Goal: Task Accomplishment & Management: Complete application form

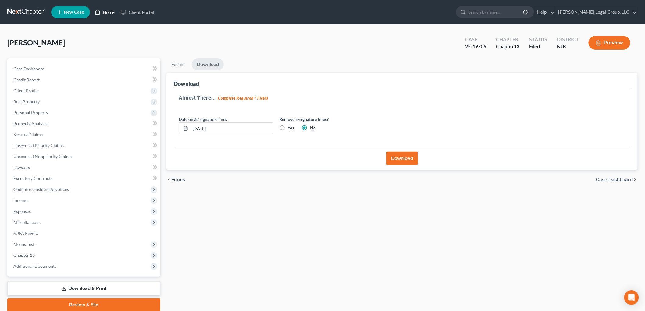
click at [106, 11] on link "Home" at bounding box center [105, 12] width 26 height 11
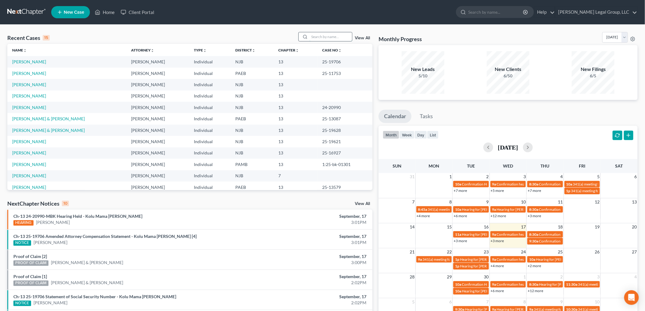
click at [313, 35] on input "search" at bounding box center [331, 36] width 43 height 9
type input "brown"
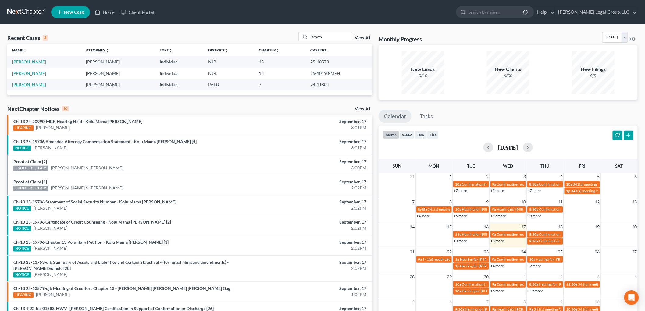
click at [39, 64] on link "[PERSON_NAME]" at bounding box center [29, 61] width 34 height 5
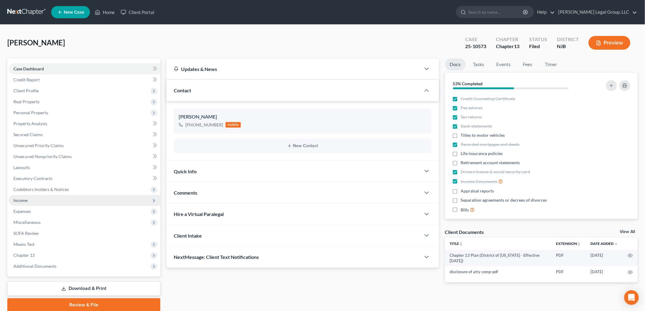
click at [37, 203] on span "Income" at bounding box center [85, 200] width 152 height 11
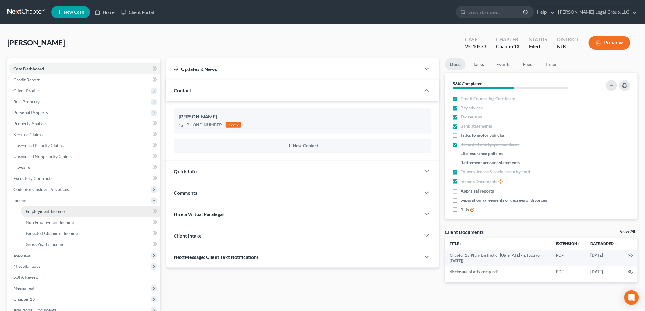
click at [62, 212] on span "Employment Income" at bounding box center [45, 211] width 39 height 5
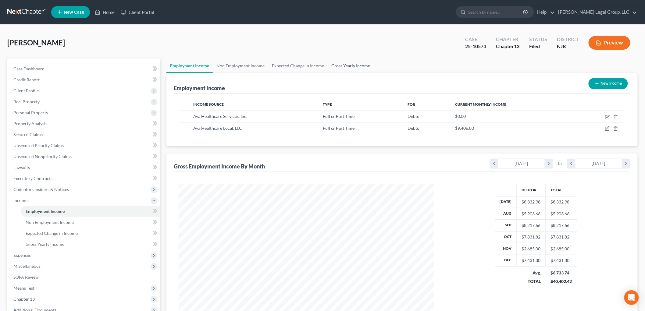
click at [361, 63] on link "Gross Yearly Income" at bounding box center [351, 66] width 46 height 15
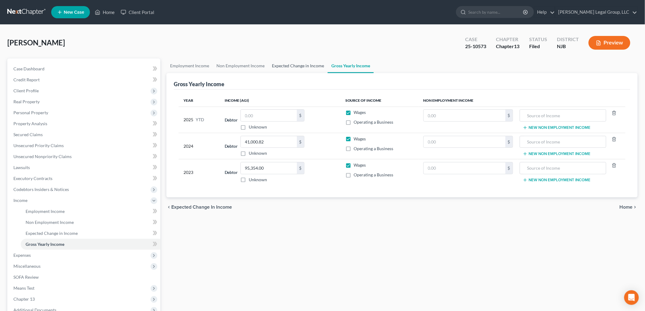
click at [292, 69] on link "Expected Change in Income" at bounding box center [297, 66] width 59 height 15
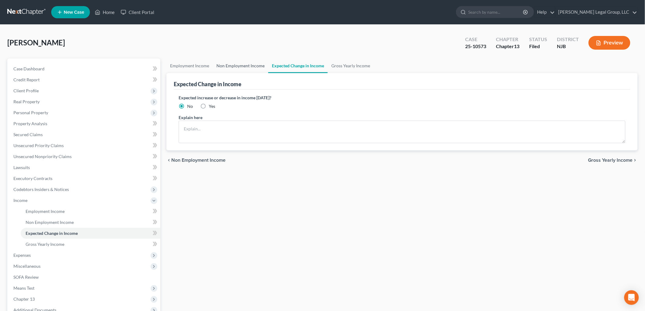
click at [240, 68] on link "Non Employment Income" at bounding box center [241, 66] width 56 height 15
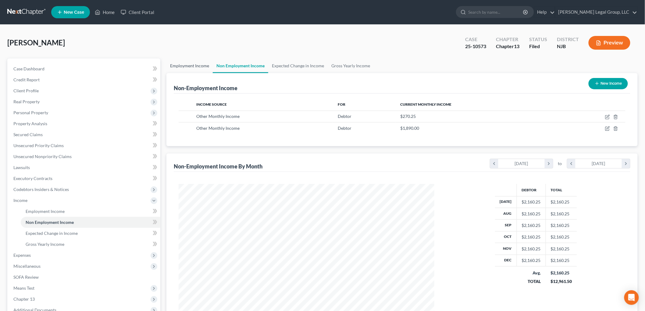
scroll to position [127, 268]
click at [193, 61] on link "Employment Income" at bounding box center [190, 66] width 46 height 15
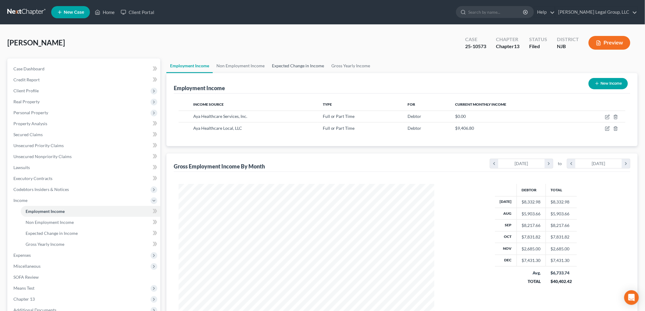
scroll to position [127, 268]
click at [301, 66] on link "Expected Change in Income" at bounding box center [297, 66] width 59 height 15
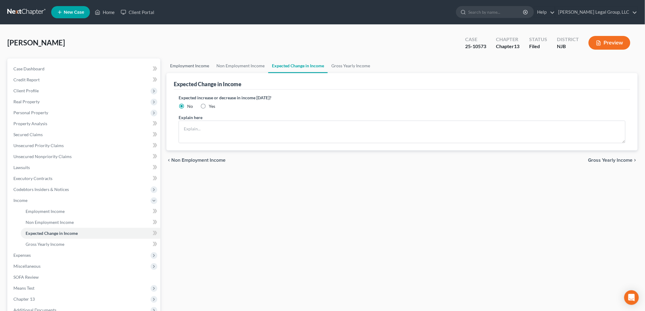
click at [191, 66] on link "Employment Income" at bounding box center [190, 66] width 46 height 15
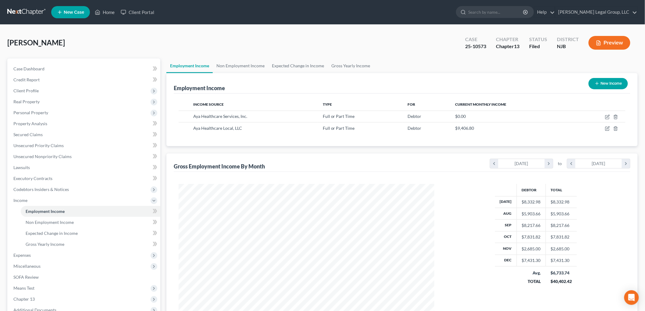
scroll to position [127, 268]
click at [31, 251] on span "Expenses" at bounding box center [85, 255] width 152 height 11
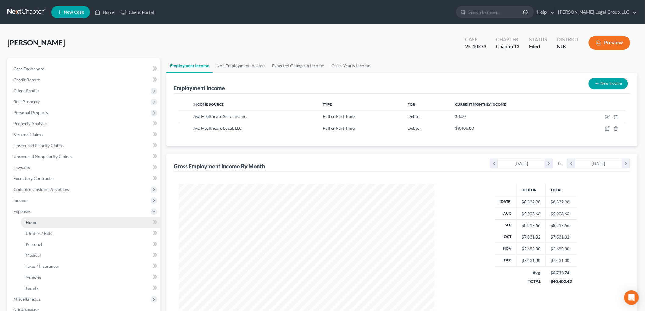
click at [36, 218] on link "Home" at bounding box center [91, 222] width 140 height 11
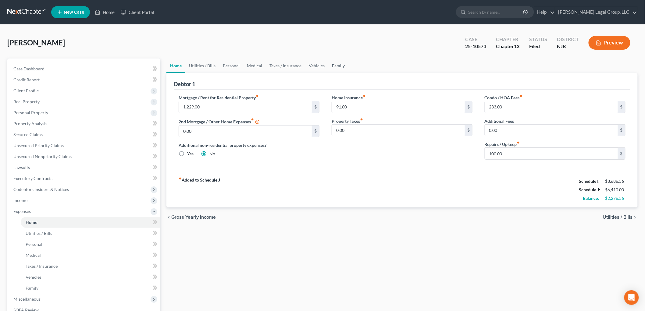
click at [336, 65] on link "Family" at bounding box center [338, 66] width 20 height 15
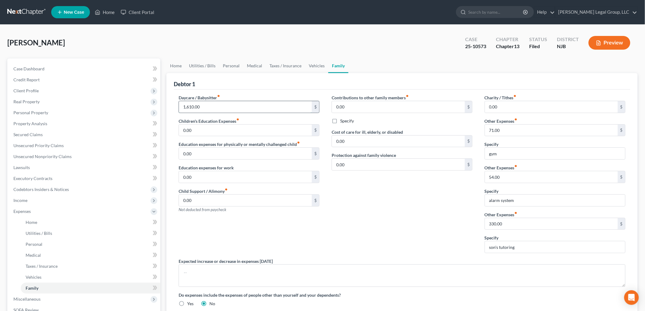
click at [243, 107] on input "1,610.00" at bounding box center [245, 107] width 133 height 12
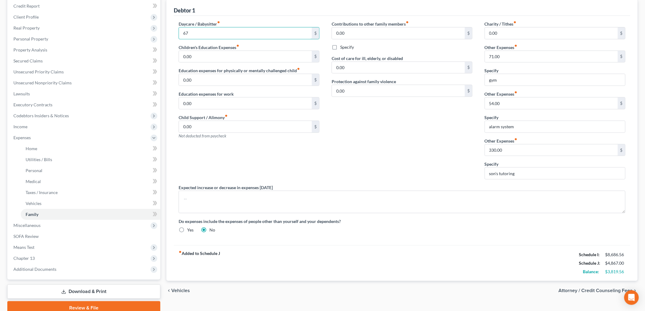
scroll to position [100, 0]
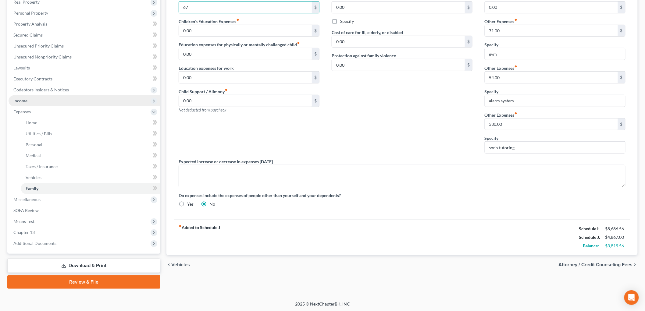
click at [27, 101] on span "Income" at bounding box center [85, 100] width 152 height 11
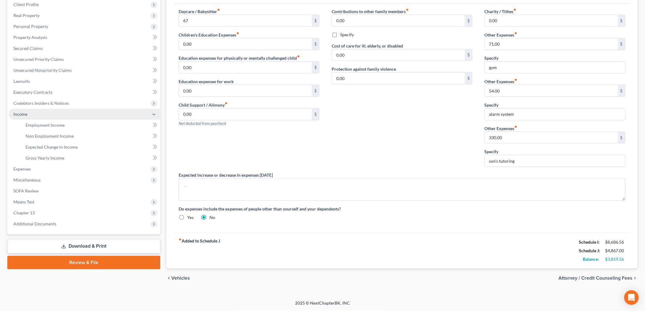
scroll to position [87, 0]
click at [49, 127] on span "Employment Income" at bounding box center [45, 125] width 39 height 5
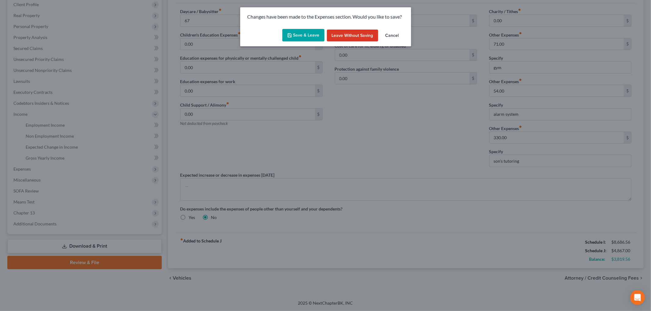
click at [294, 34] on button "Save & Leave" at bounding box center [303, 35] width 42 height 13
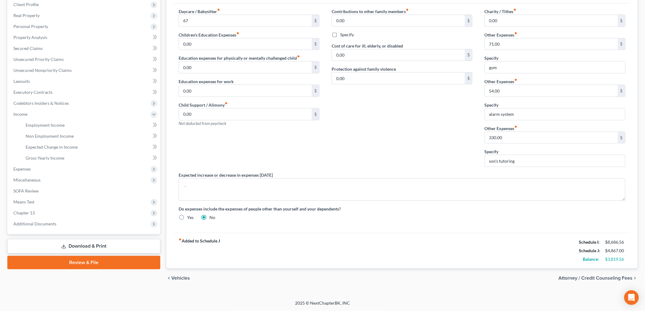
type input "67.00"
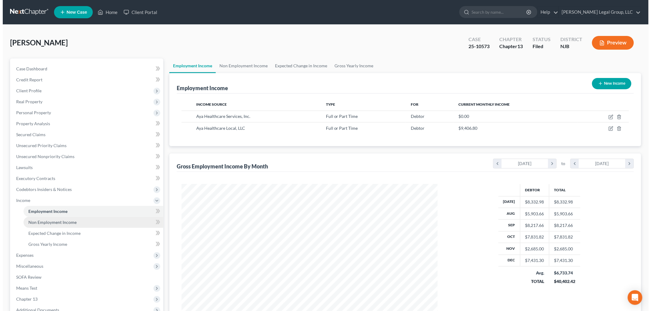
scroll to position [127, 268]
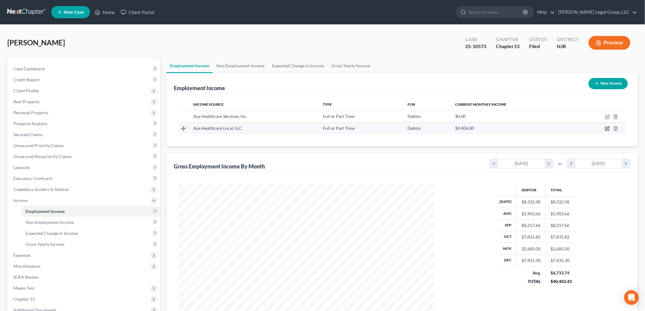
click at [605, 126] on icon "button" at bounding box center [607, 128] width 5 height 5
select select "0"
select select "4"
select select "3"
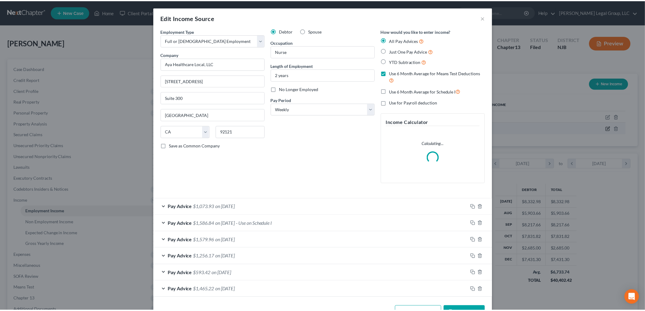
scroll to position [129, 270]
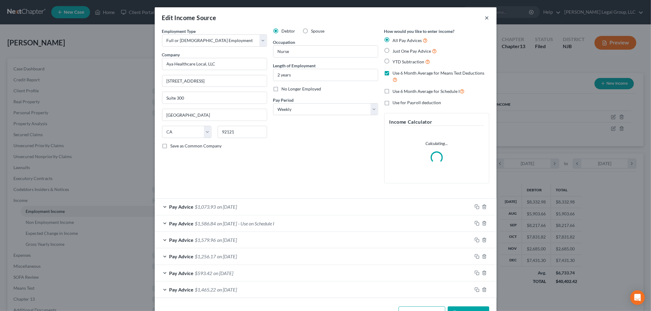
click at [486, 18] on button "×" at bounding box center [487, 17] width 4 height 7
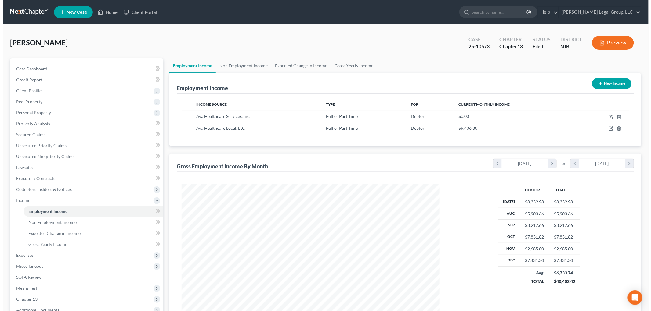
scroll to position [304864, 304724]
click at [605, 129] on td at bounding box center [600, 129] width 52 height 12
click at [606, 128] on icon "button" at bounding box center [607, 128] width 5 height 5
select select "0"
select select "4"
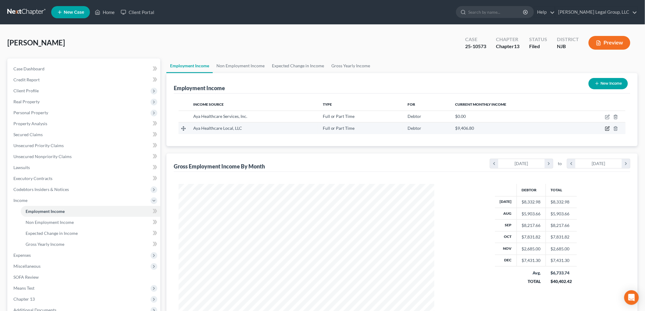
select select "3"
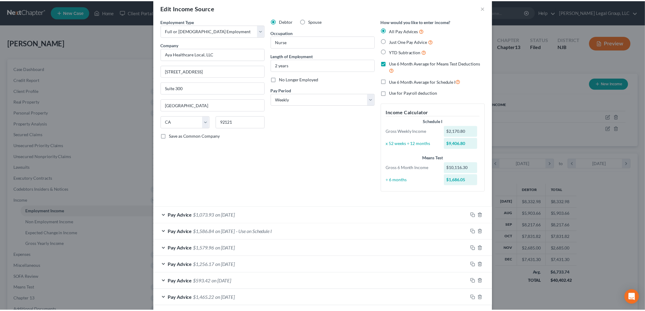
scroll to position [0, 0]
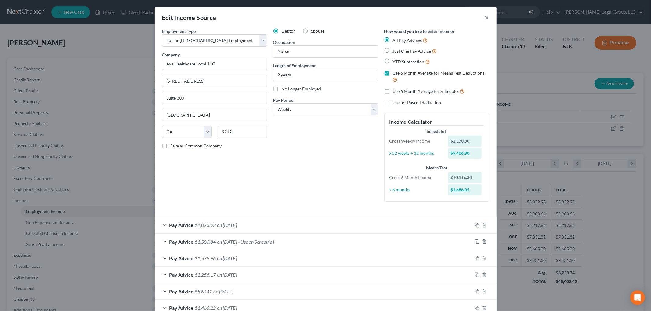
click at [485, 17] on button "×" at bounding box center [487, 17] width 4 height 7
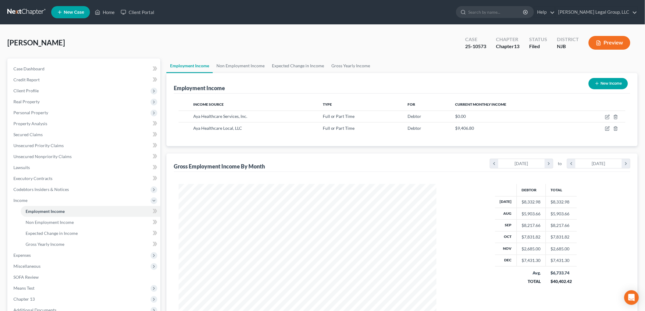
scroll to position [127, 268]
click at [614, 129] on icon "button" at bounding box center [616, 128] width 5 height 5
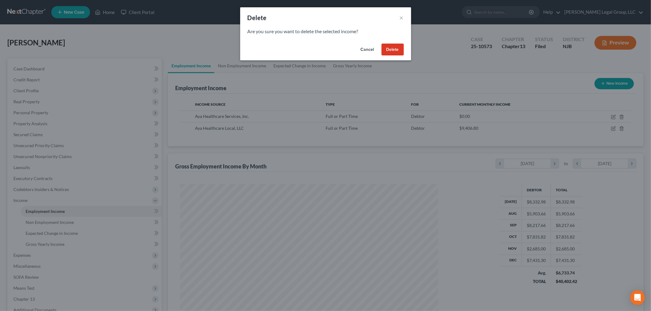
click at [393, 50] on button "Delete" at bounding box center [392, 50] width 22 height 12
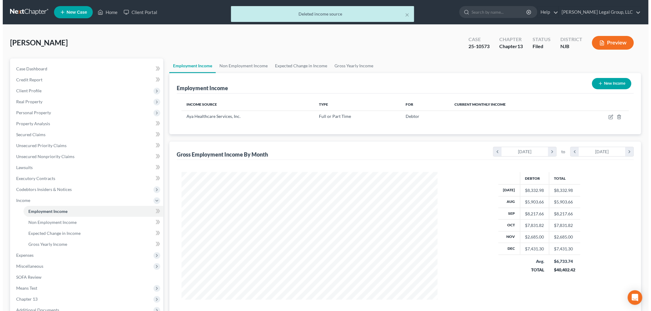
scroll to position [304864, 304724]
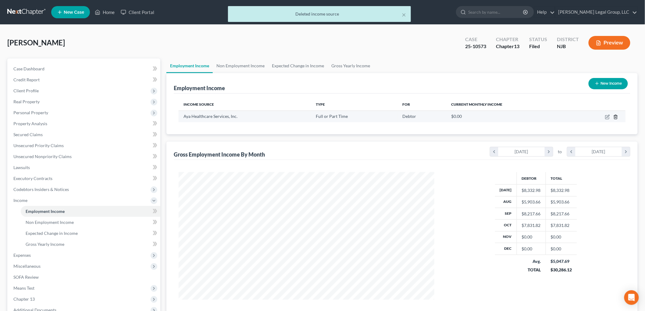
click at [614, 117] on icon "button" at bounding box center [616, 117] width 5 height 5
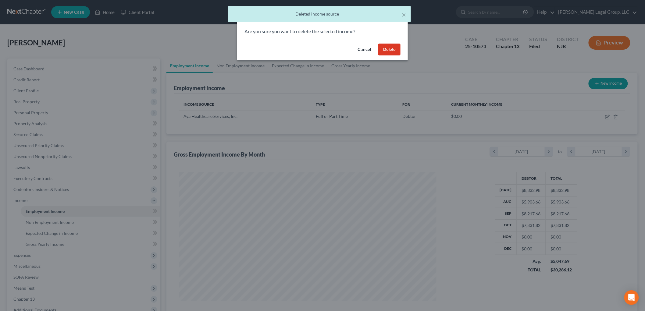
scroll to position [129, 270]
click at [395, 50] on button "Delete" at bounding box center [392, 50] width 22 height 12
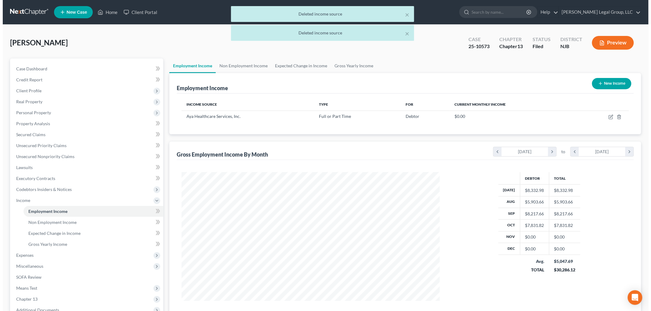
scroll to position [304864, 304724]
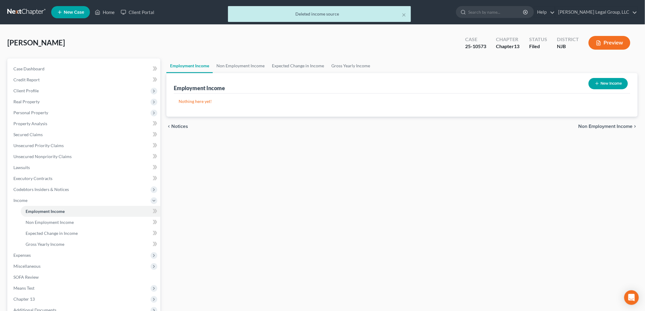
click at [605, 84] on button "New Income" at bounding box center [608, 83] width 39 height 11
select select "0"
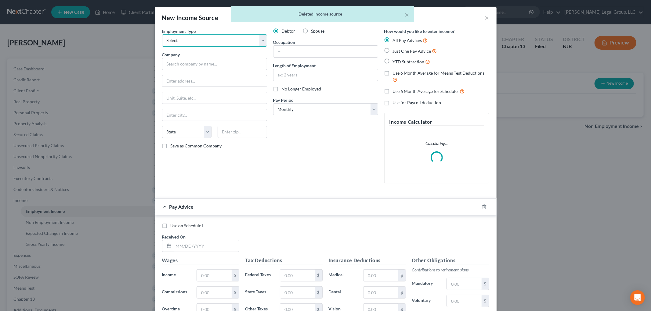
click at [218, 44] on select "Select Full or [DEMOGRAPHIC_DATA] Employment Self Employment" at bounding box center [214, 40] width 105 height 12
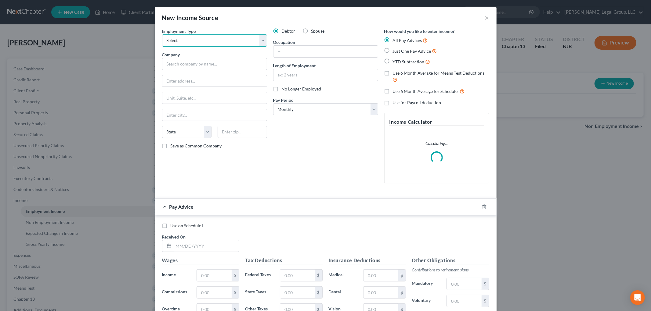
select select "0"
click at [162, 34] on select "Select Full or [DEMOGRAPHIC_DATA] Employment Self Employment" at bounding box center [214, 40] width 105 height 12
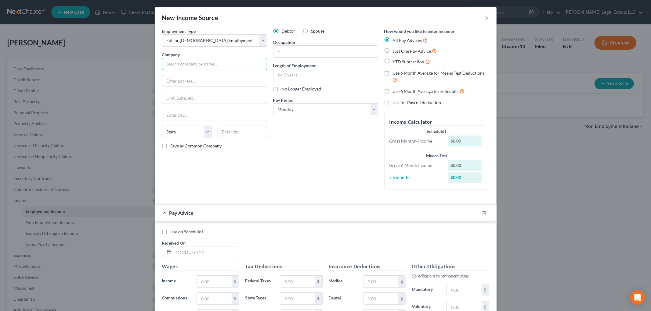
click at [221, 62] on input "text" at bounding box center [214, 64] width 105 height 12
type input "CentraState Healthcare Systems"
drag, startPoint x: 232, startPoint y: 66, endPoint x: 60, endPoint y: 60, distance: 171.8
click at [60, 60] on div "New Income Source × Employment Type * Select Full or [DEMOGRAPHIC_DATA] Employm…" at bounding box center [325, 155] width 651 height 311
drag, startPoint x: 181, startPoint y: 73, endPoint x: 181, endPoint y: 77, distance: 4.3
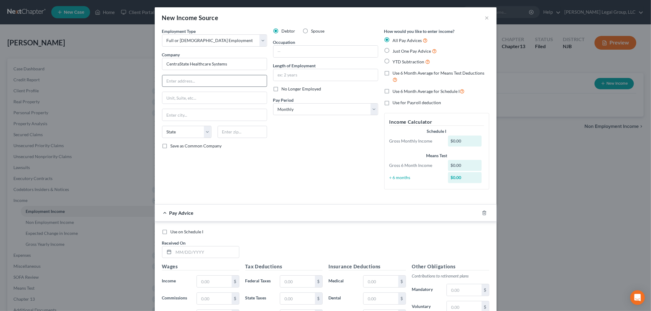
click at [181, 74] on div "Employment Type * Select Full or [DEMOGRAPHIC_DATA] Employment Self Employment …" at bounding box center [214, 111] width 111 height 167
click at [182, 77] on input "text" at bounding box center [214, 81] width 104 height 12
paste input "[STREET_ADDRESS]"
type input "[STREET_ADDRESS]"
click at [236, 139] on div "State [US_STATE] AK AR AZ CA CO CT DE DC [GEOGRAPHIC_DATA] [GEOGRAPHIC_DATA] GU…" at bounding box center [214, 134] width 111 height 17
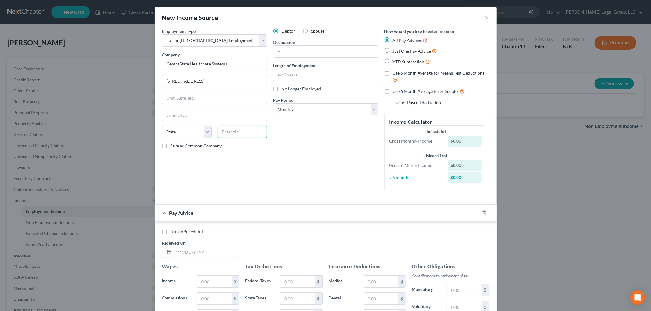
click at [239, 135] on input "text" at bounding box center [241, 132] width 49 height 12
type input "07728"
type input "Freehold"
select select "33"
click at [294, 48] on input "text" at bounding box center [325, 52] width 104 height 12
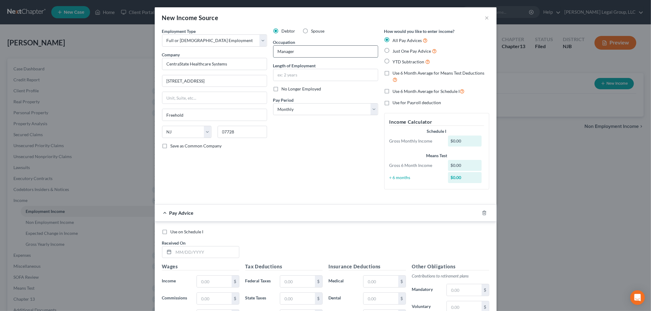
type input "Manager"
type input "2 months"
drag, startPoint x: 306, startPoint y: 105, endPoint x: 304, endPoint y: 110, distance: 5.9
click at [306, 105] on select "Select Monthly Twice Monthly Every Other Week Weekly" at bounding box center [325, 109] width 105 height 12
click at [304, 111] on select "Select Monthly Twice Monthly Every Other Week Weekly" at bounding box center [325, 109] width 105 height 12
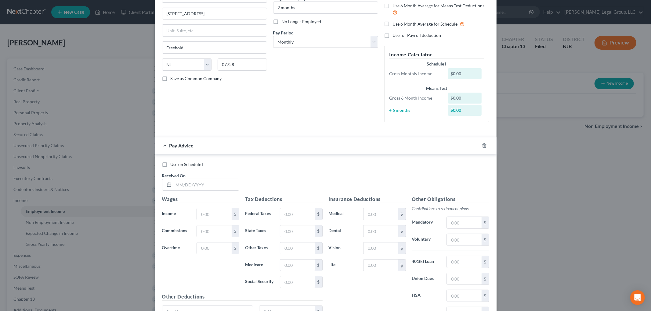
scroll to position [68, 0]
click at [214, 216] on input "text" at bounding box center [214, 214] width 34 height 12
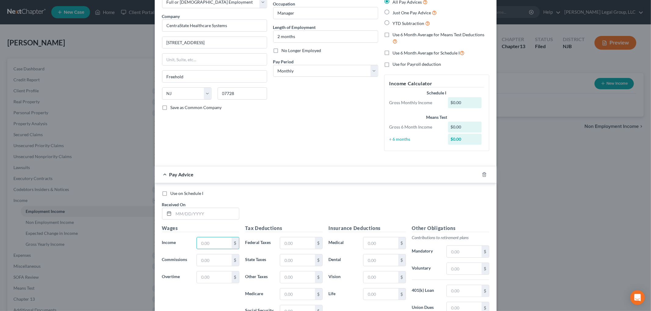
scroll to position [0, 0]
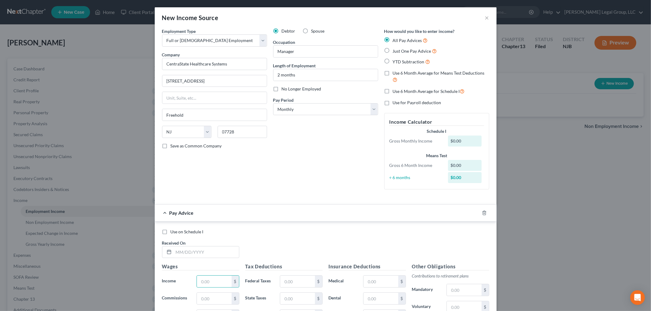
drag, startPoint x: 386, startPoint y: 51, endPoint x: 357, endPoint y: 83, distance: 43.6
click at [393, 51] on label "Just One Pay Advice" at bounding box center [415, 51] width 44 height 7
click at [395, 51] on input "Just One Pay Advice" at bounding box center [397, 50] width 4 height 4
radio input "true"
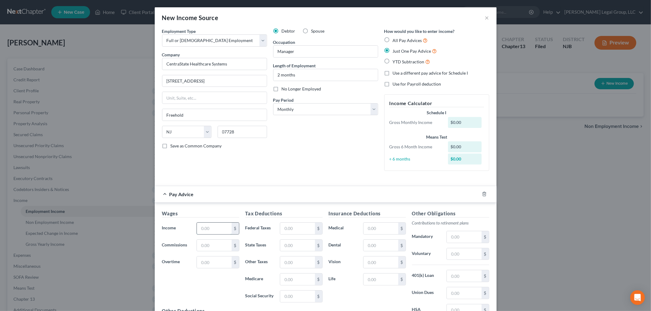
drag, startPoint x: 218, startPoint y: 227, endPoint x: 212, endPoint y: 228, distance: 6.8
click at [218, 227] on input "text" at bounding box center [214, 229] width 34 height 12
type input "9,750"
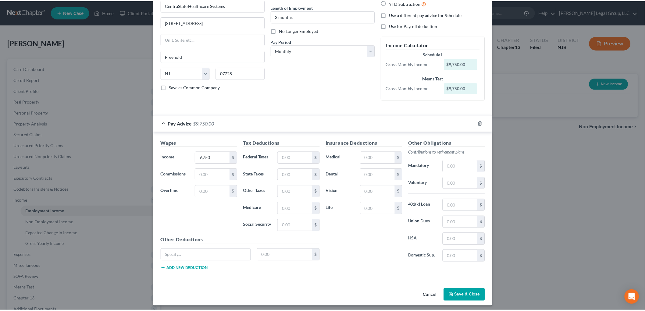
scroll to position [62, 0]
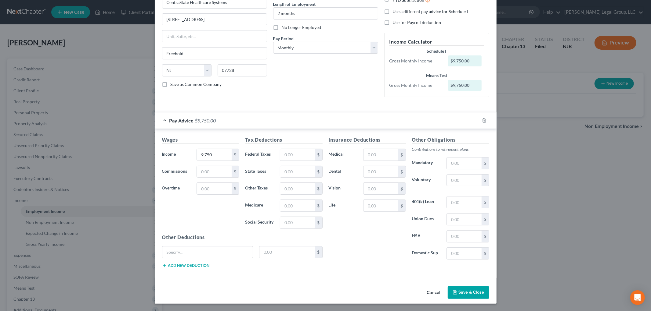
click at [461, 290] on button "Save & Close" at bounding box center [467, 293] width 41 height 13
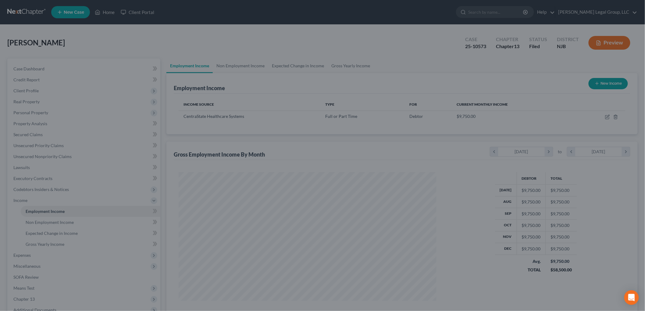
scroll to position [304864, 304724]
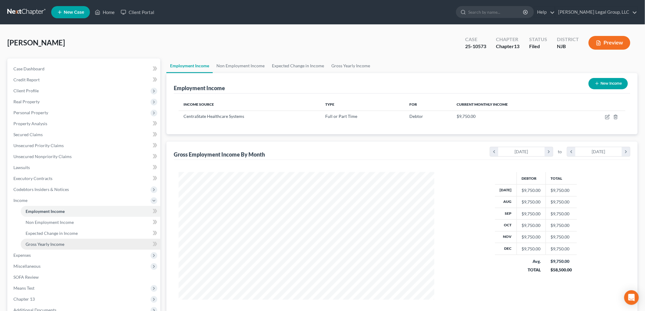
click at [61, 246] on span "Gross Yearly Income" at bounding box center [45, 244] width 39 height 5
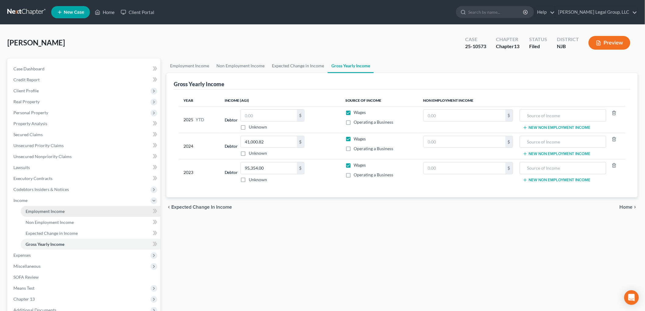
click at [54, 208] on link "Employment Income" at bounding box center [91, 211] width 140 height 11
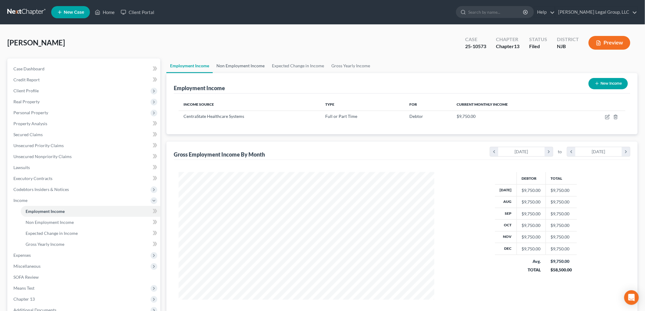
click at [237, 66] on link "Non Employment Income" at bounding box center [241, 66] width 56 height 15
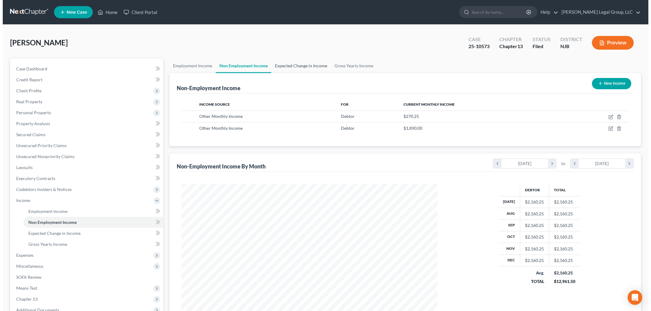
scroll to position [127, 268]
click at [608, 116] on icon "button" at bounding box center [608, 118] width 4 height 4
select select "13"
select select "0"
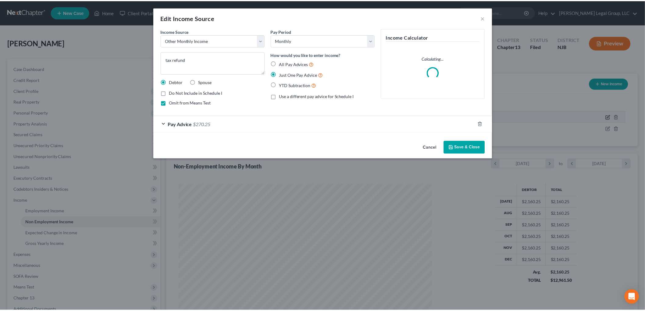
scroll to position [129, 270]
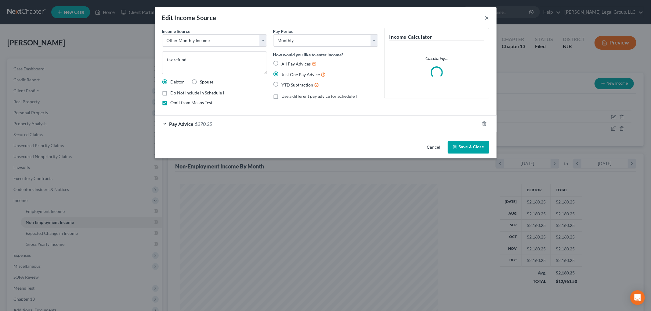
click at [486, 18] on button "×" at bounding box center [487, 17] width 4 height 7
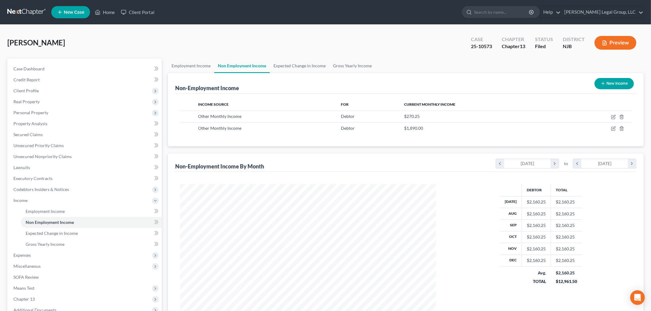
scroll to position [304864, 304724]
click at [606, 127] on icon "button" at bounding box center [607, 128] width 5 height 5
select select "13"
select select "0"
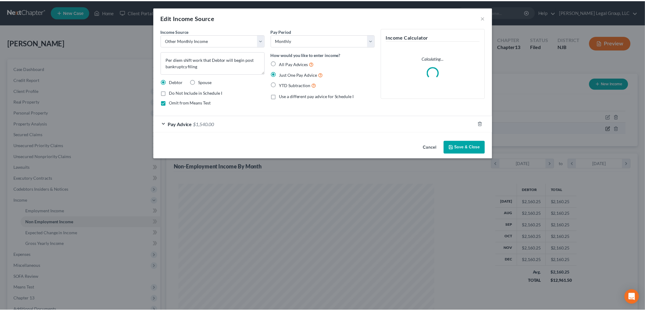
scroll to position [129, 270]
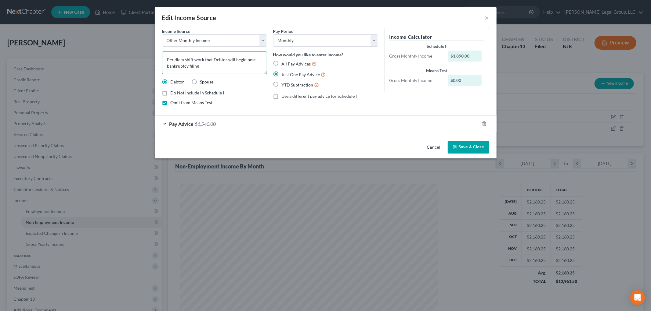
drag, startPoint x: 211, startPoint y: 59, endPoint x: 154, endPoint y: 60, distance: 56.7
click at [157, 60] on div "Income Source * Select Unemployment Disability (from employer) Pension Retireme…" at bounding box center [326, 83] width 342 height 110
drag, startPoint x: 250, startPoint y: 58, endPoint x: 199, endPoint y: 61, distance: 50.7
click at [199, 61] on textarea "Debtor will begin post bankruptcy filing" at bounding box center [214, 63] width 105 height 23
type textarea "Debtor will begin a Nurse Practioner postition"
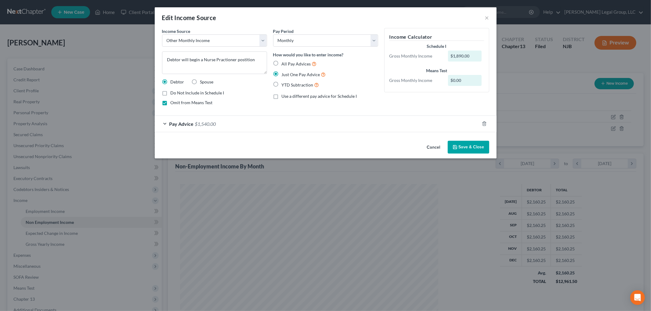
click at [210, 127] on div "Pay Advice $1,540.00" at bounding box center [317, 124] width 325 height 16
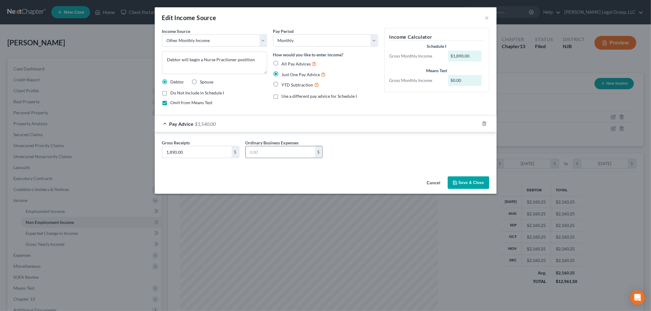
type input "350.00"
click at [181, 152] on input "text" at bounding box center [196, 152] width 69 height 12
type input "10,000"
click at [255, 61] on textarea "Debtor will begin a Nurse Practioner postition" at bounding box center [214, 63] width 105 height 23
type textarea "Debtor will begin a Nurse Practioner postition within the next few months"
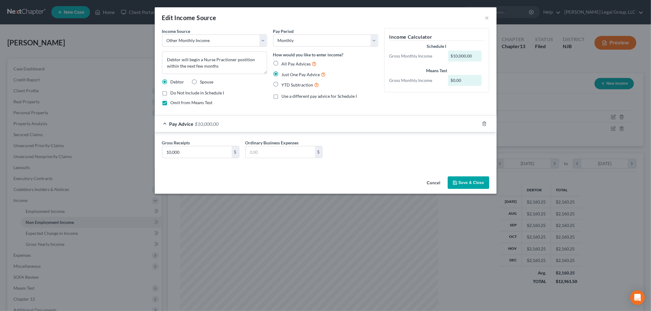
click at [458, 181] on button "Save & Close" at bounding box center [467, 183] width 41 height 13
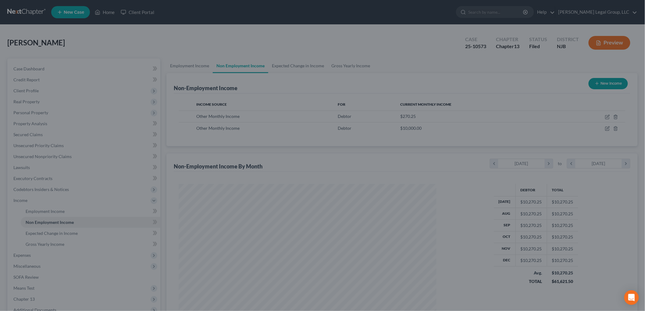
scroll to position [304864, 304724]
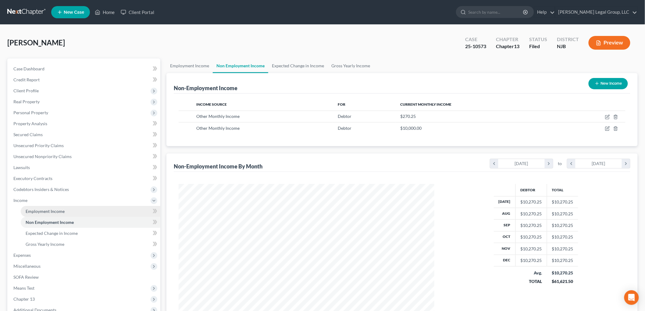
click at [56, 214] on link "Employment Income" at bounding box center [91, 211] width 140 height 11
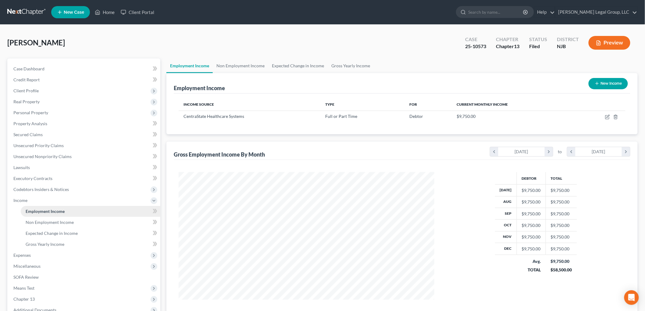
scroll to position [127, 268]
click at [13, 258] on span "Expenses" at bounding box center [85, 255] width 152 height 11
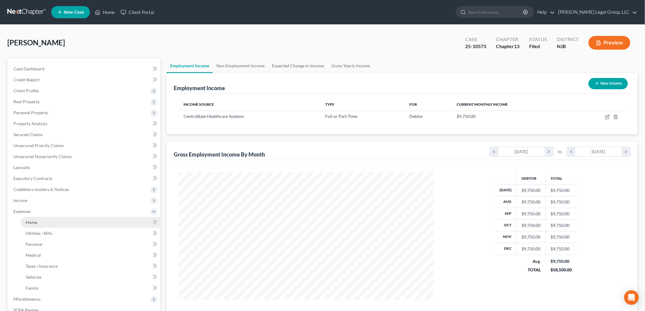
click at [36, 223] on span "Home" at bounding box center [32, 222] width 12 height 5
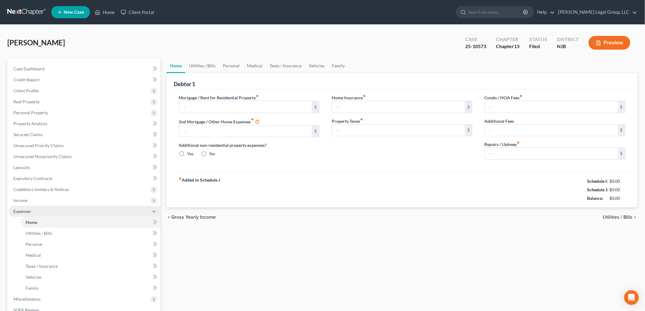
type input "1,229.00"
type input "0.00"
radio input "true"
type input "91.00"
type input "0.00"
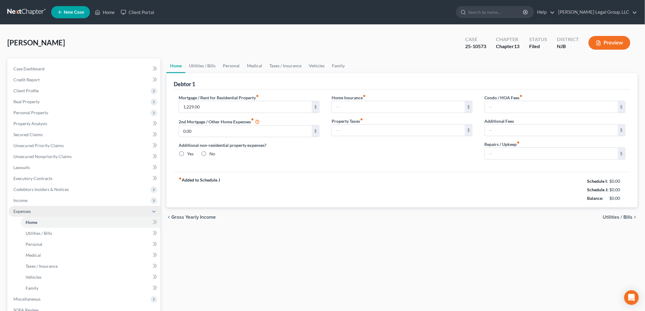
type input "233.00"
type input "0.00"
type input "100.00"
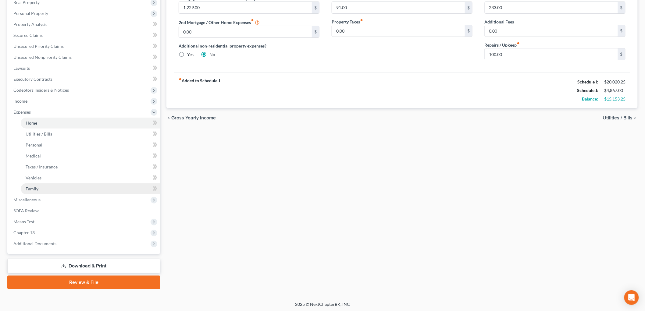
scroll to position [100, 0]
click at [92, 269] on link "Download & Print" at bounding box center [83, 266] width 153 height 14
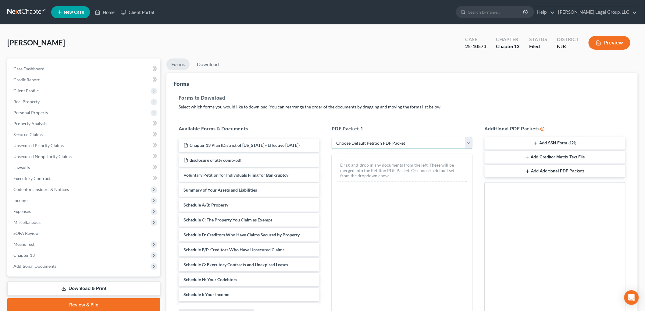
click at [362, 141] on select "Choose Default Petition PDF Packet Complete Bankruptcy Petition (all forms and …" at bounding box center [402, 143] width 141 height 12
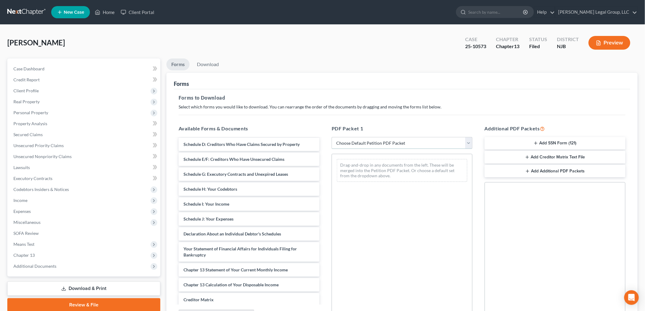
scroll to position [102, 0]
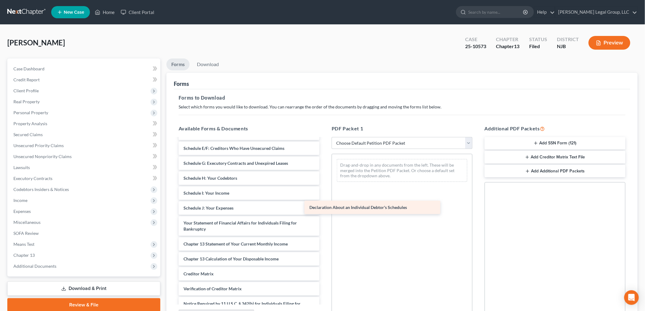
drag, startPoint x: 245, startPoint y: 228, endPoint x: 371, endPoint y: 206, distance: 127.8
click at [325, 206] on div "Declaration About an Individual Debtor's Schedules Chapter 13 Plan (District of…" at bounding box center [249, 184] width 151 height 295
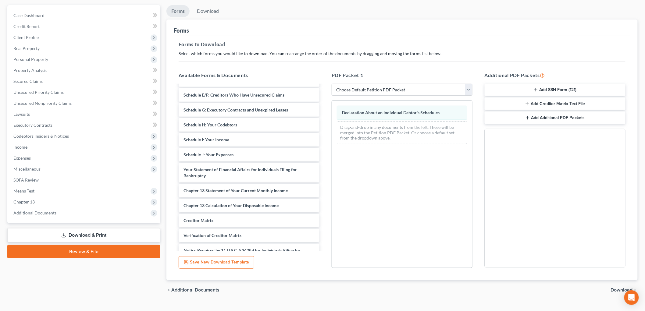
scroll to position [65, 0]
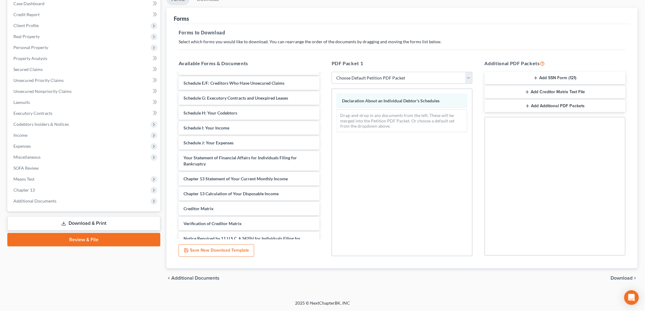
click at [633, 279] on icon "chevron_right" at bounding box center [635, 278] width 5 height 5
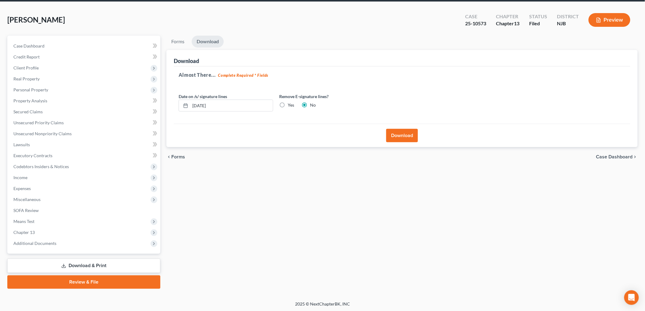
click at [402, 134] on button "Download" at bounding box center [402, 135] width 32 height 13
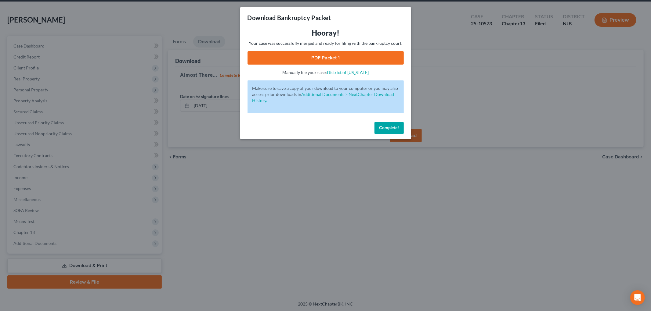
drag, startPoint x: 314, startPoint y: 57, endPoint x: 316, endPoint y: 61, distance: 4.8
click at [314, 57] on link "PDF Packet 1" at bounding box center [325, 57] width 156 height 13
click at [394, 125] on span "Complete!" at bounding box center [389, 127] width 20 height 5
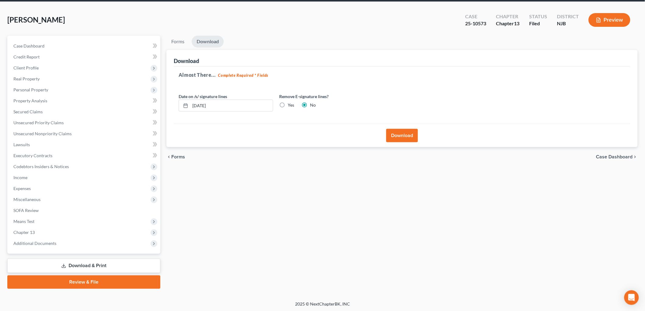
click at [77, 260] on link "Download & Print" at bounding box center [83, 266] width 153 height 14
click at [29, 224] on span "Means Test" at bounding box center [85, 221] width 152 height 11
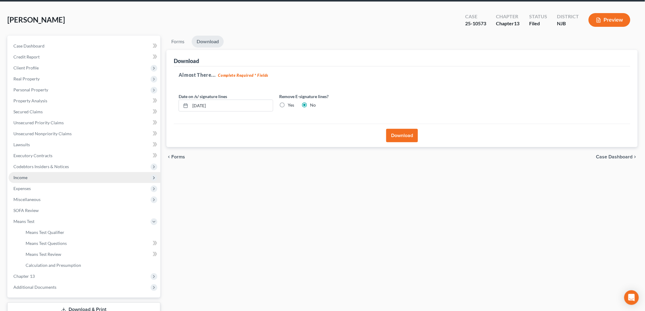
click at [20, 178] on span "Income" at bounding box center [20, 177] width 14 height 5
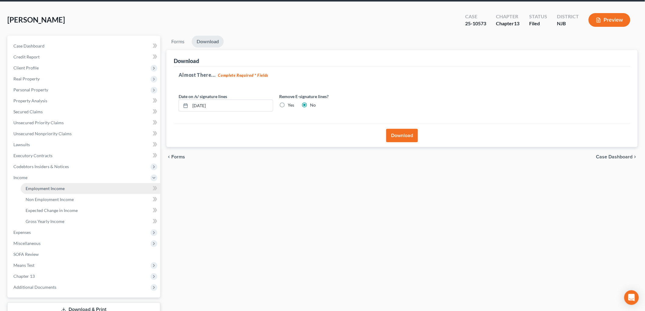
click at [37, 186] on span "Employment Income" at bounding box center [45, 188] width 39 height 5
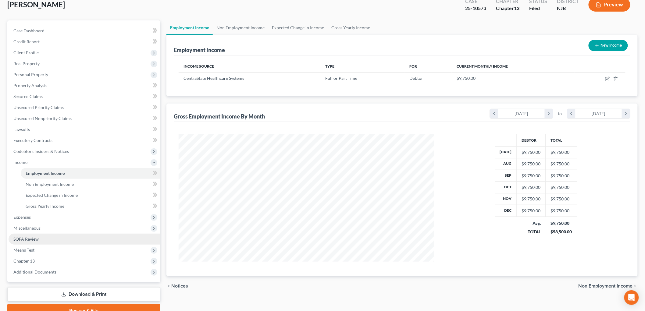
scroll to position [67, 0]
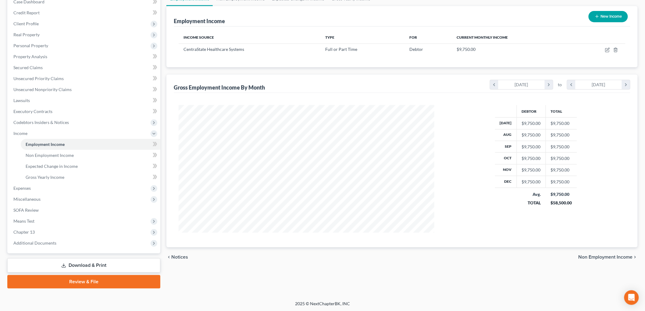
click at [68, 263] on link "Download & Print" at bounding box center [83, 266] width 153 height 14
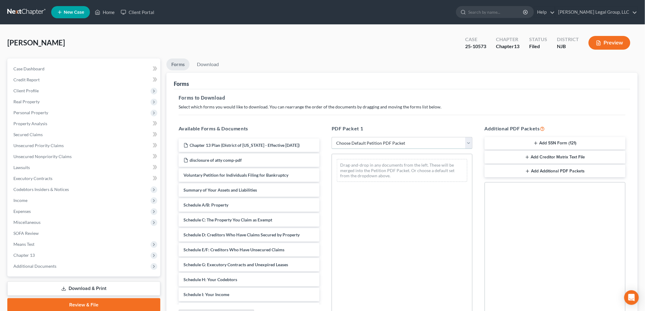
drag, startPoint x: 387, startPoint y: 142, endPoint x: 386, endPoint y: 149, distance: 6.6
click at [387, 142] on select "Choose Default Petition PDF Packet Complete Bankruptcy Petition (all forms and …" at bounding box center [402, 143] width 141 height 12
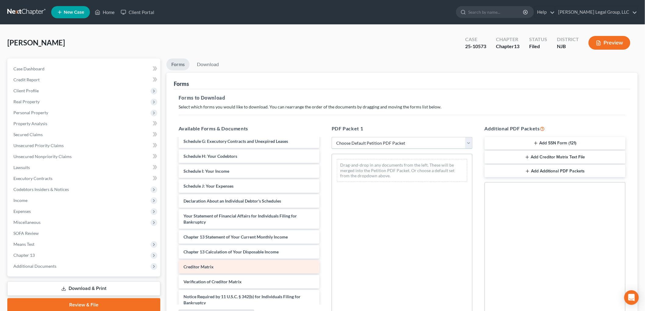
scroll to position [135, 0]
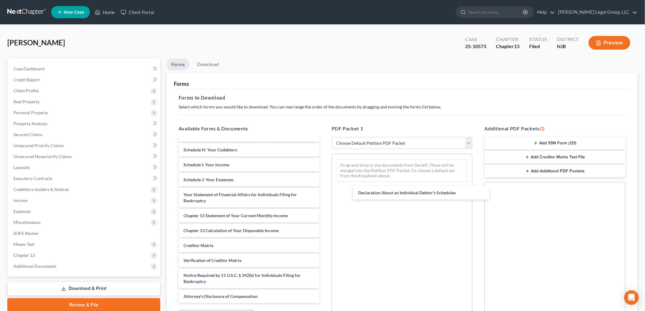
click at [325, 195] on div "Declaration About an Individual Debtor's Schedules Chapter 13 Plan (District of…" at bounding box center [249, 156] width 151 height 295
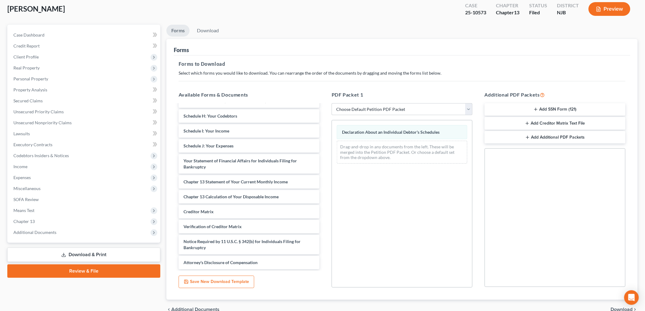
scroll to position [65, 0]
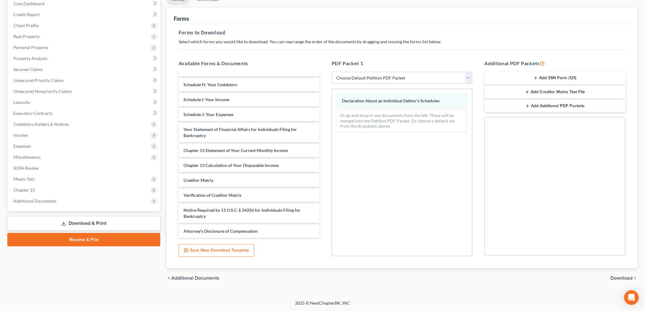
click at [619, 279] on span "Download" at bounding box center [622, 278] width 22 height 5
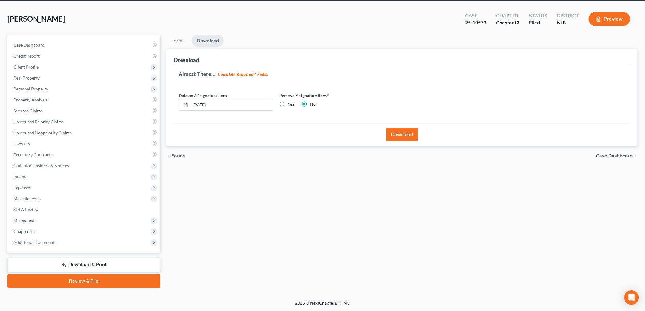
scroll to position [23, 0]
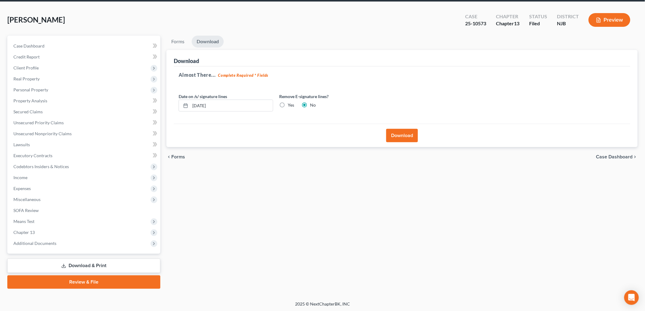
click at [288, 104] on label "Yes" at bounding box center [291, 105] width 6 height 6
click at [290, 104] on input "Yes" at bounding box center [292, 104] width 4 height 4
radio input "true"
radio input "false"
click at [401, 136] on button "Download" at bounding box center [402, 135] width 32 height 13
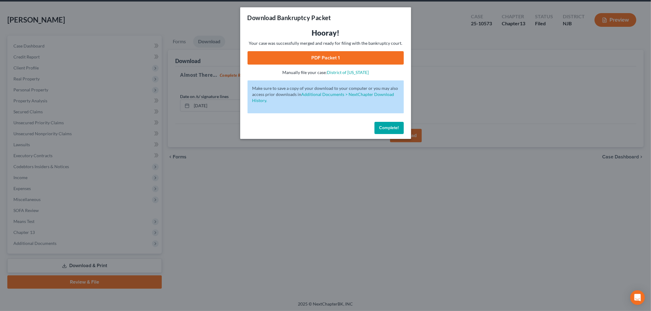
click at [327, 61] on link "PDF Packet 1" at bounding box center [325, 57] width 156 height 13
click at [385, 126] on span "Complete!" at bounding box center [389, 127] width 20 height 5
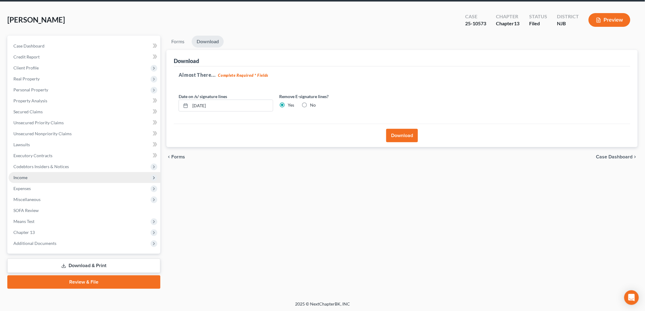
click at [29, 175] on span "Income" at bounding box center [85, 177] width 152 height 11
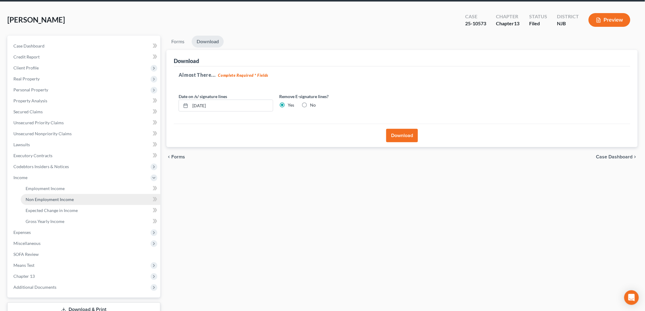
click at [47, 196] on link "Non Employment Income" at bounding box center [91, 199] width 140 height 11
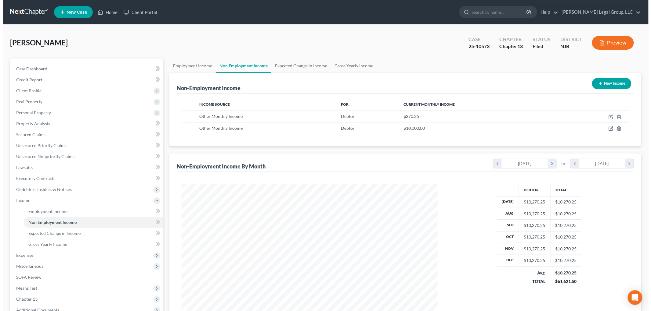
scroll to position [127, 268]
click at [614, 127] on icon "button" at bounding box center [616, 128] width 5 height 5
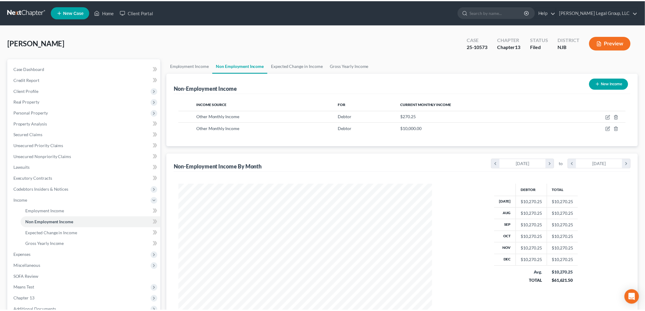
scroll to position [129, 270]
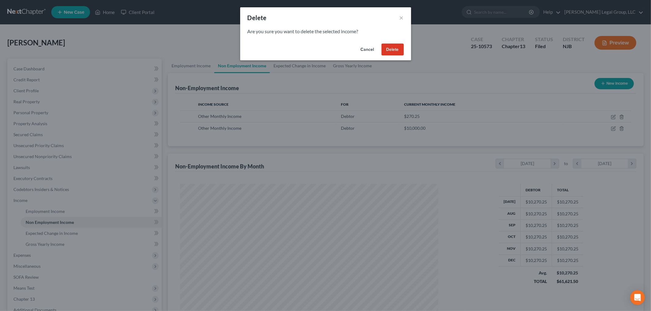
click at [386, 47] on button "Delete" at bounding box center [392, 50] width 22 height 12
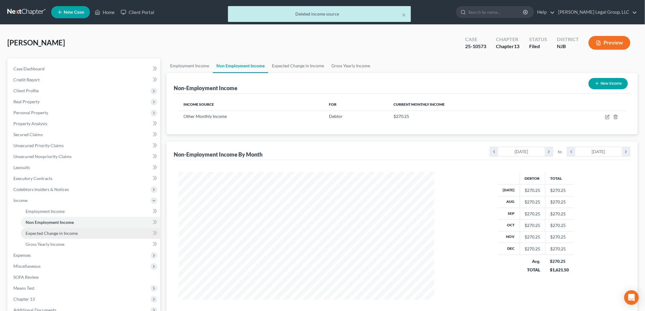
scroll to position [304864, 304724]
click at [46, 258] on span "Expenses" at bounding box center [85, 255] width 152 height 11
click at [48, 222] on link "Home" at bounding box center [91, 222] width 140 height 11
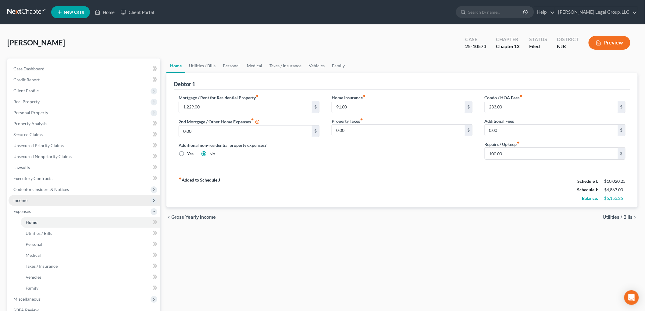
click at [29, 202] on span "Income" at bounding box center [85, 200] width 152 height 11
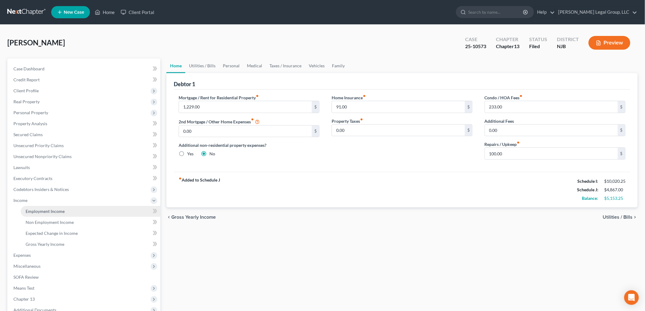
click at [54, 210] on span "Employment Income" at bounding box center [45, 211] width 39 height 5
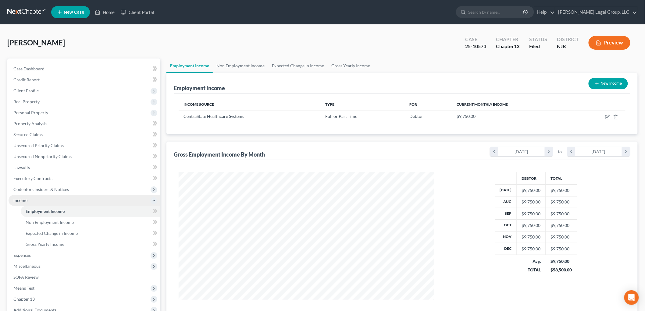
scroll to position [127, 268]
click at [108, 10] on link "Home" at bounding box center [105, 12] width 26 height 11
